Goal: Use online tool/utility: Use online tool/utility

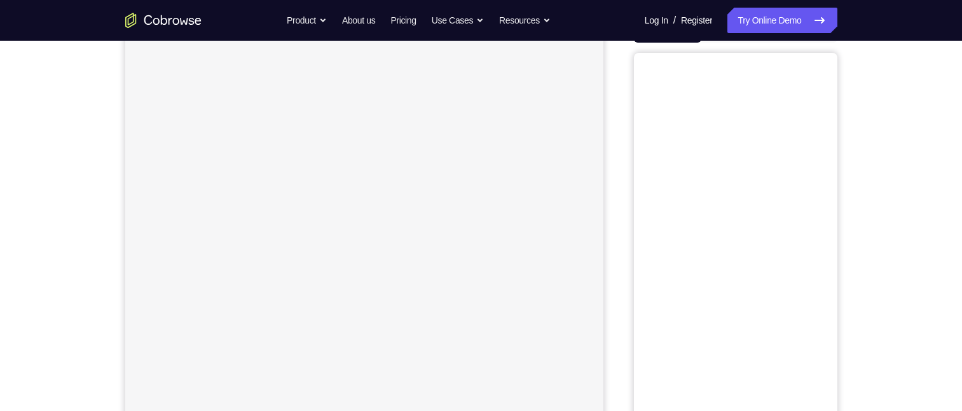
scroll to position [64, 0]
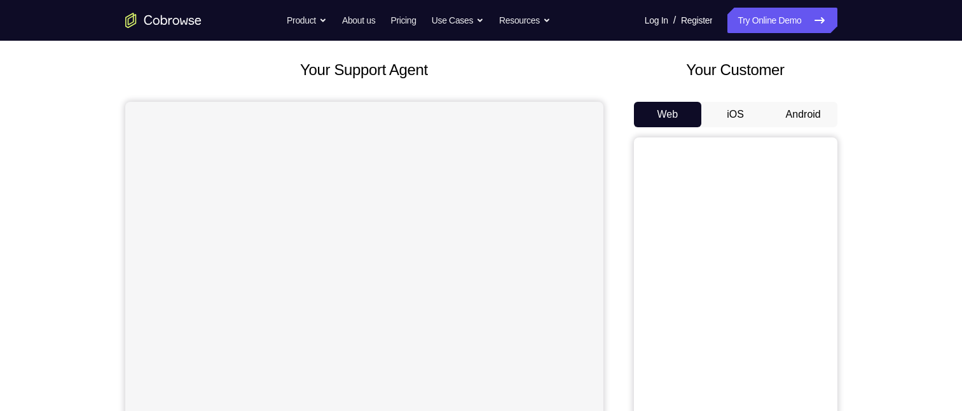
click at [474, 105] on button "Android" at bounding box center [803, 114] width 68 height 25
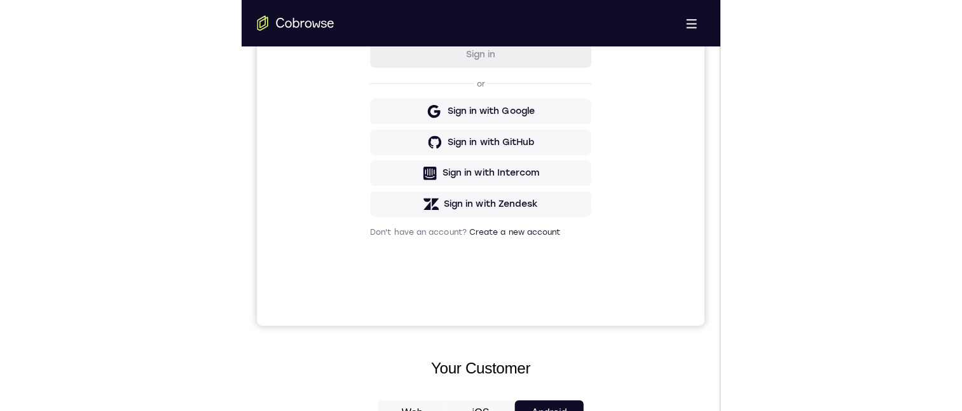
scroll to position [0, 0]
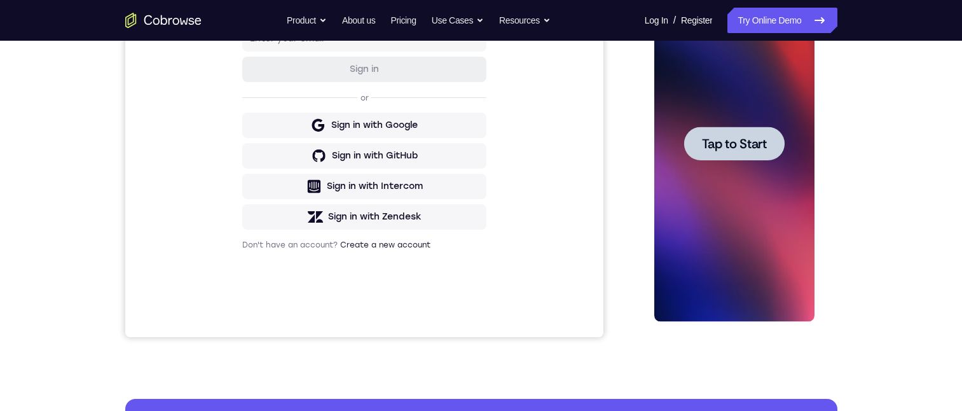
click at [474, 132] on div at bounding box center [734, 143] width 100 height 34
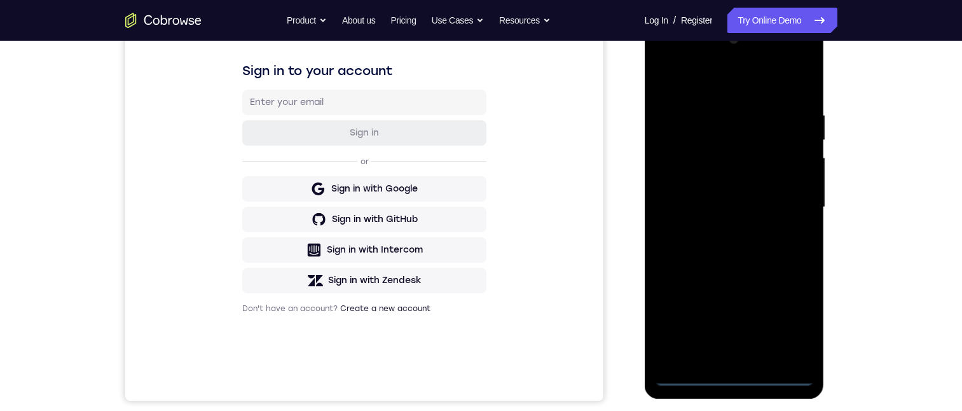
scroll to position [318, 0]
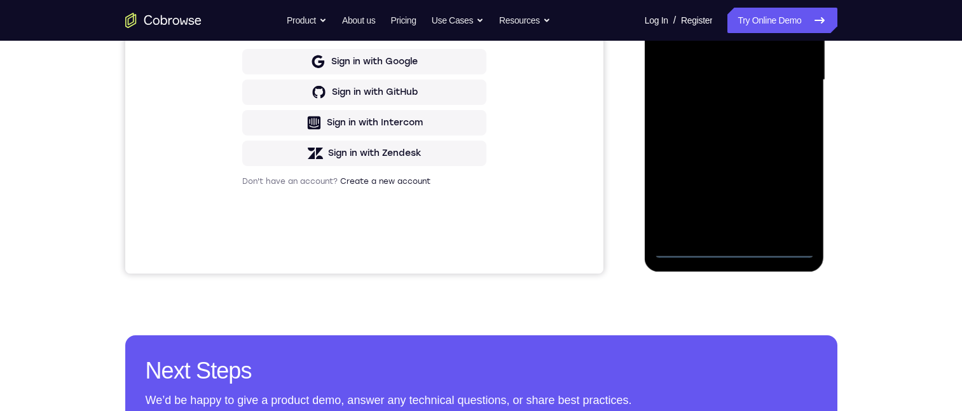
click at [474, 243] on div at bounding box center [734, 80] width 160 height 356
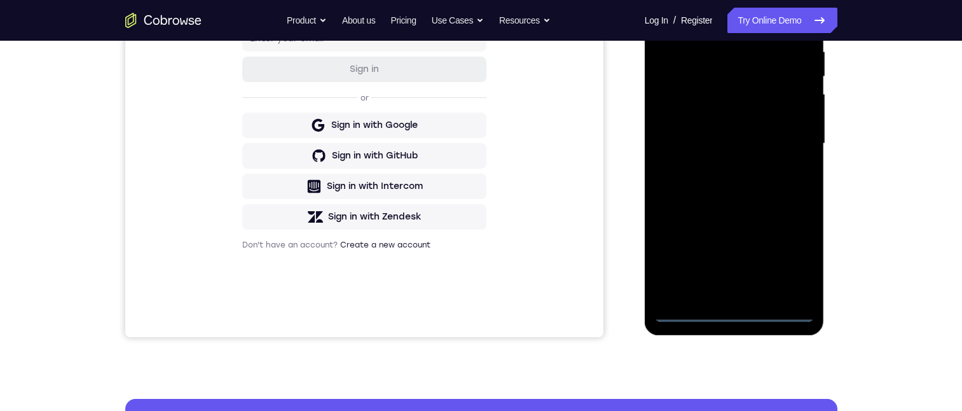
click at [474, 307] on div at bounding box center [734, 144] width 160 height 356
click at [474, 306] on div at bounding box center [734, 144] width 160 height 356
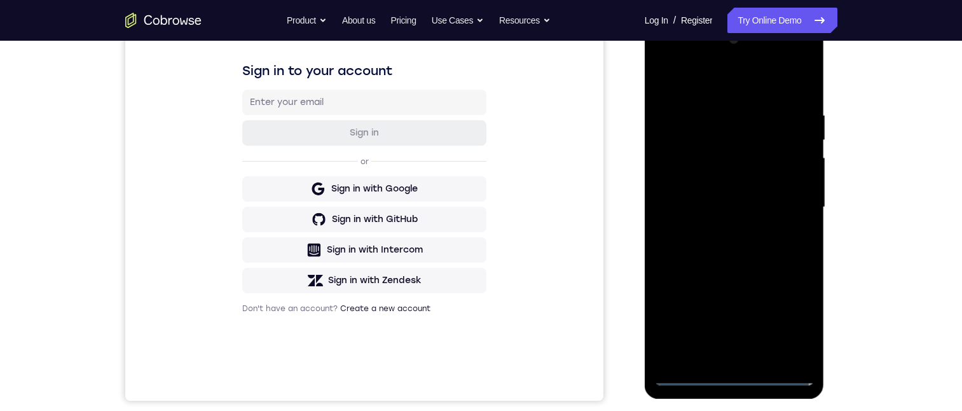
scroll to position [318, 0]
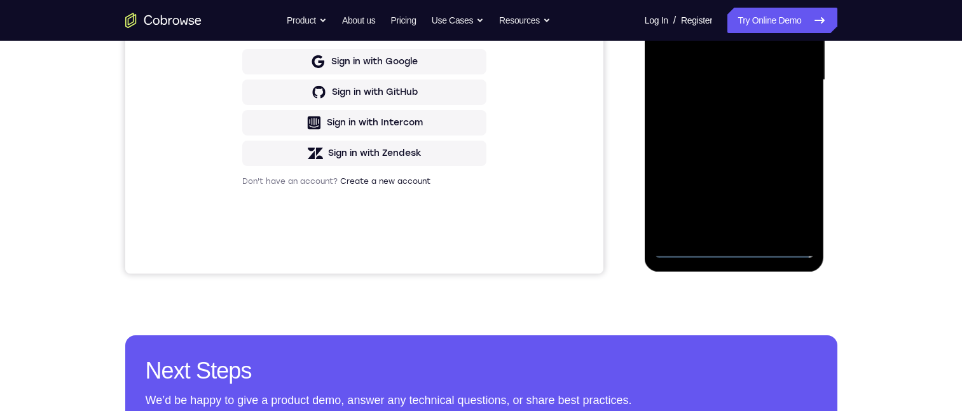
click at [474, 243] on div at bounding box center [734, 80] width 160 height 356
drag, startPoint x: 1474, startPoint y: 132, endPoint x: 1120, endPoint y: 185, distance: 358.0
click at [474, 243] on div at bounding box center [734, 80] width 160 height 356
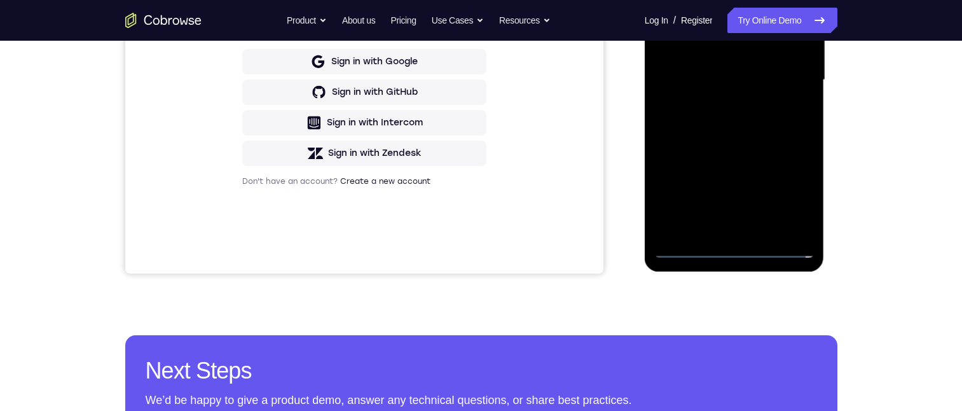
click at [474, 243] on div at bounding box center [734, 80] width 160 height 356
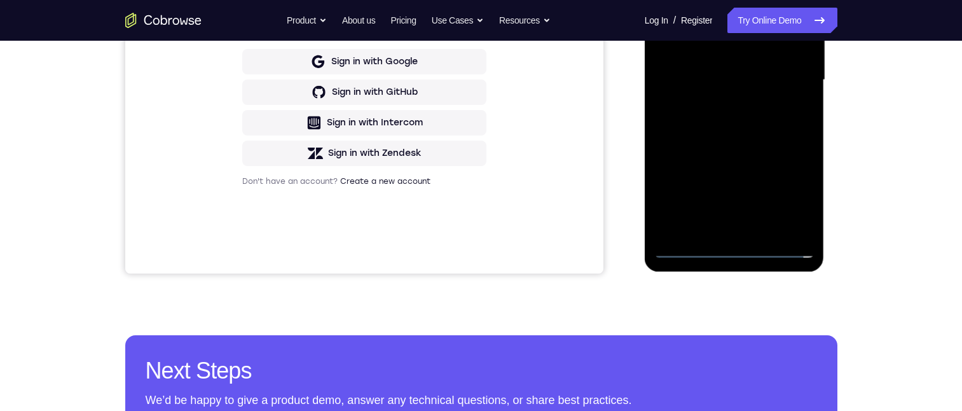
drag, startPoint x: 736, startPoint y: 243, endPoint x: 1116, endPoint y: 179, distance: 385.6
click at [474, 243] on div at bounding box center [734, 80] width 160 height 356
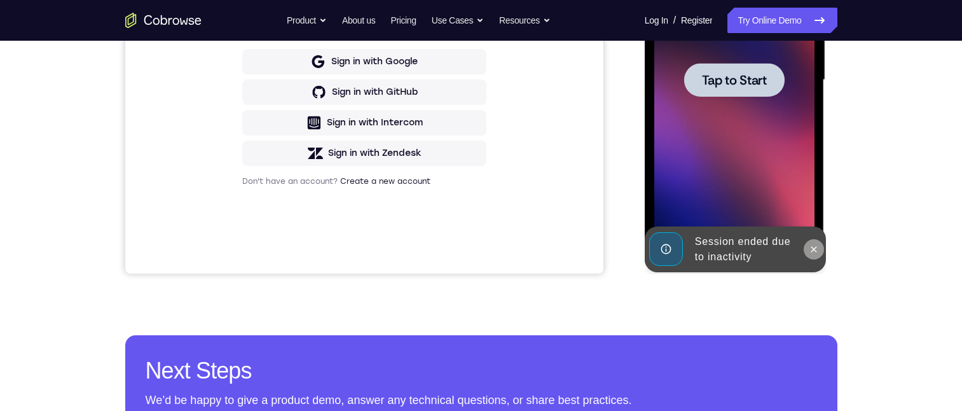
click at [474, 246] on icon at bounding box center [813, 249] width 10 height 10
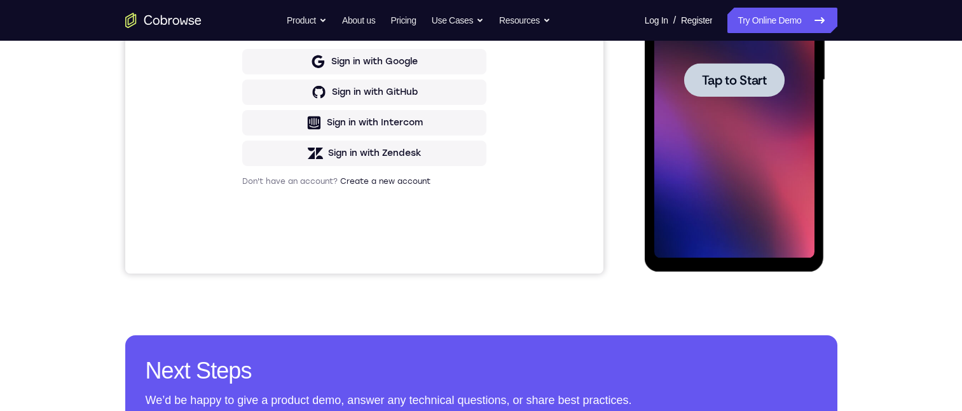
click at [474, 86] on span "Tap to Start" at bounding box center [734, 80] width 65 height 13
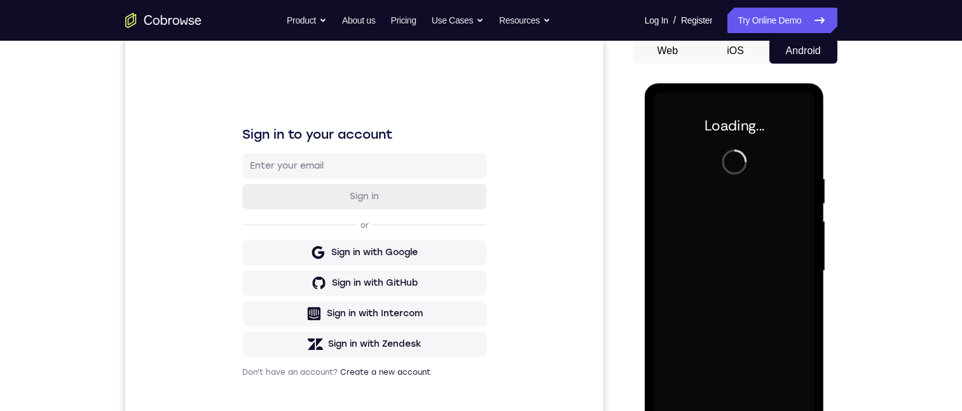
scroll to position [254, 0]
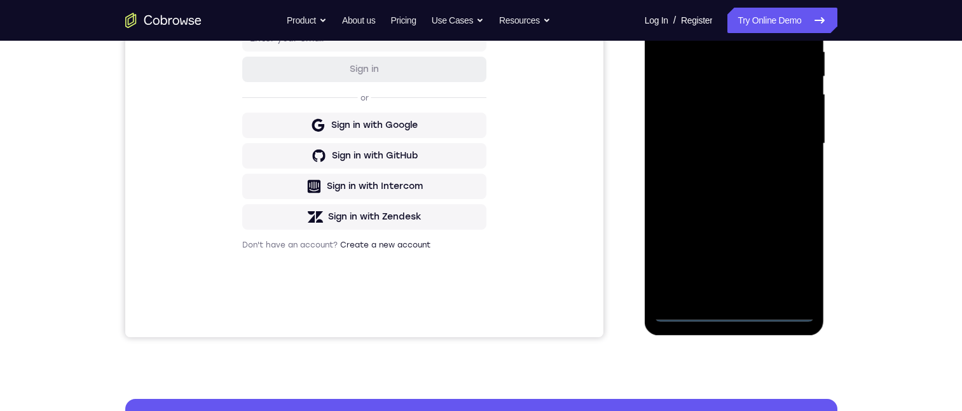
click at [474, 307] on div at bounding box center [734, 144] width 160 height 356
click at [474, 308] on div at bounding box center [734, 144] width 160 height 356
click at [474, 250] on div at bounding box center [734, 144] width 160 height 356
click at [474, 17] on div at bounding box center [734, 144] width 160 height 356
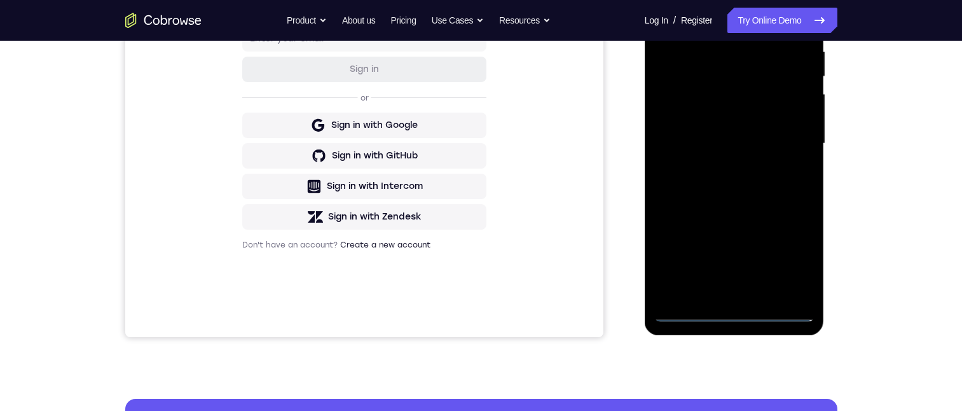
scroll to position [127, 0]
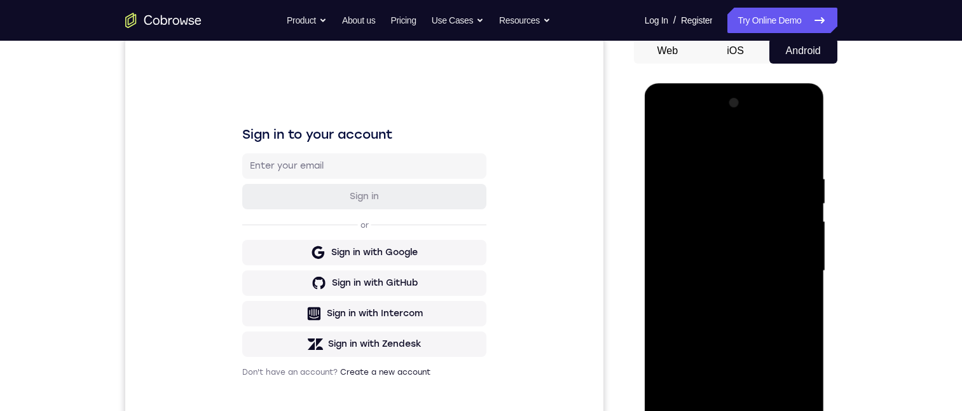
click at [474, 276] on div at bounding box center [734, 271] width 160 height 356
click at [474, 294] on div at bounding box center [734, 271] width 160 height 356
click at [474, 257] on div at bounding box center [734, 271] width 160 height 356
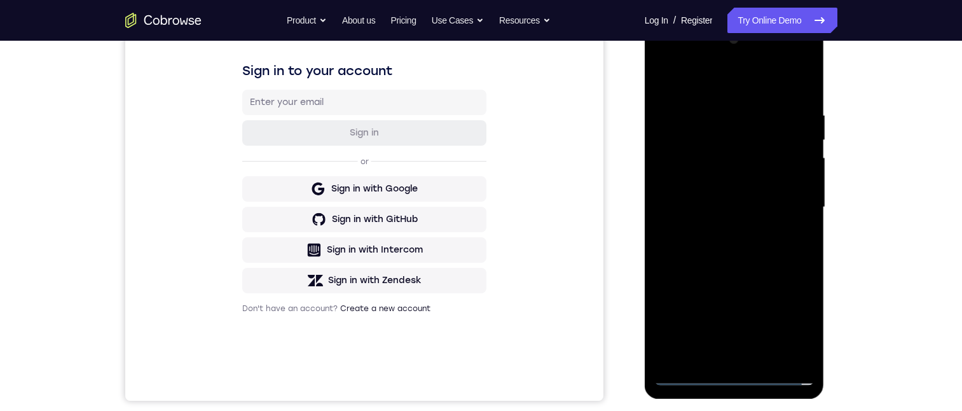
click at [474, 181] on div at bounding box center [734, 207] width 160 height 356
click at [474, 202] on div at bounding box center [734, 207] width 160 height 356
click at [474, 207] on div at bounding box center [734, 207] width 160 height 356
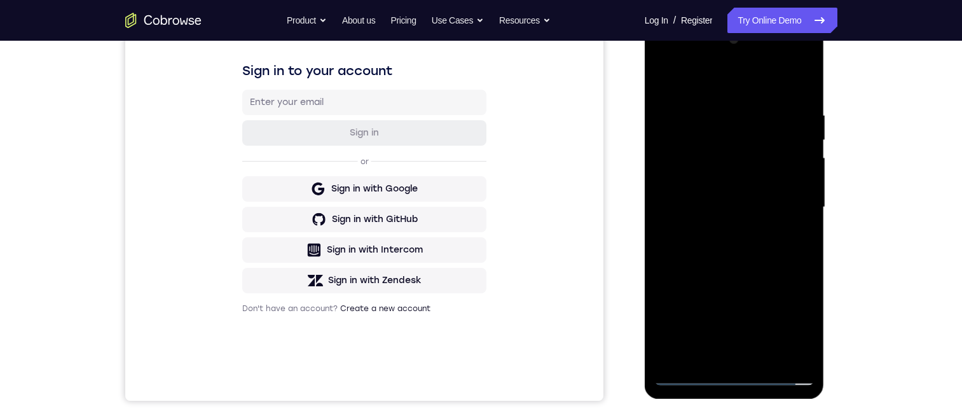
click at [474, 205] on div at bounding box center [734, 207] width 160 height 356
click at [474, 237] on div at bounding box center [734, 207] width 160 height 356
click at [474, 243] on div at bounding box center [734, 207] width 160 height 356
click at [474, 238] on div at bounding box center [734, 207] width 160 height 356
click at [474, 273] on div at bounding box center [734, 207] width 160 height 356
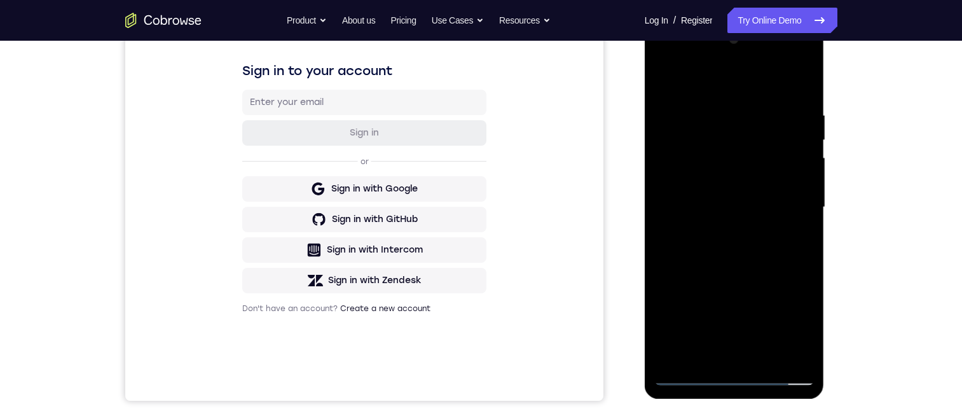
click at [474, 250] on div at bounding box center [734, 207] width 160 height 356
click at [474, 97] on div at bounding box center [734, 207] width 160 height 356
click at [474, 211] on div at bounding box center [734, 207] width 160 height 356
click at [474, 212] on div at bounding box center [734, 207] width 160 height 356
click at [474, 214] on div at bounding box center [734, 207] width 160 height 356
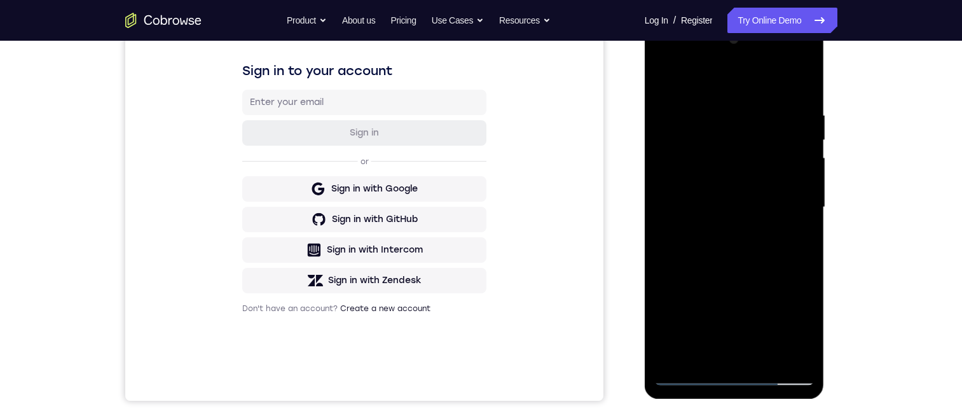
click at [474, 208] on div at bounding box center [734, 207] width 160 height 356
click at [474, 202] on div at bounding box center [734, 207] width 160 height 356
click at [474, 215] on div at bounding box center [734, 207] width 160 height 356
click at [474, 222] on div at bounding box center [734, 207] width 160 height 356
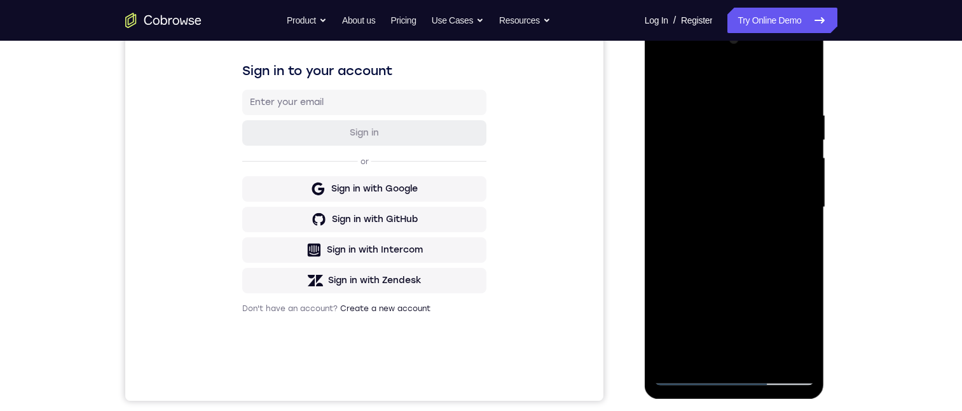
click at [474, 222] on div at bounding box center [734, 207] width 160 height 356
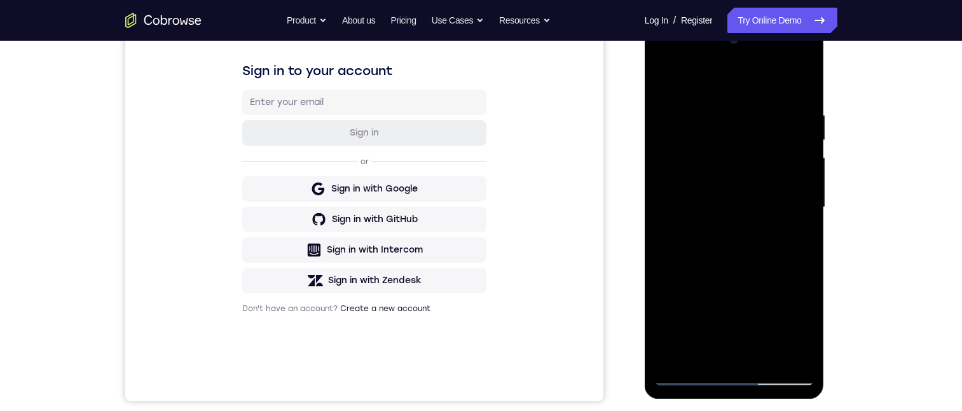
click at [474, 222] on div at bounding box center [734, 207] width 160 height 356
click at [474, 217] on div at bounding box center [734, 207] width 160 height 356
click at [474, 226] on div at bounding box center [734, 207] width 160 height 356
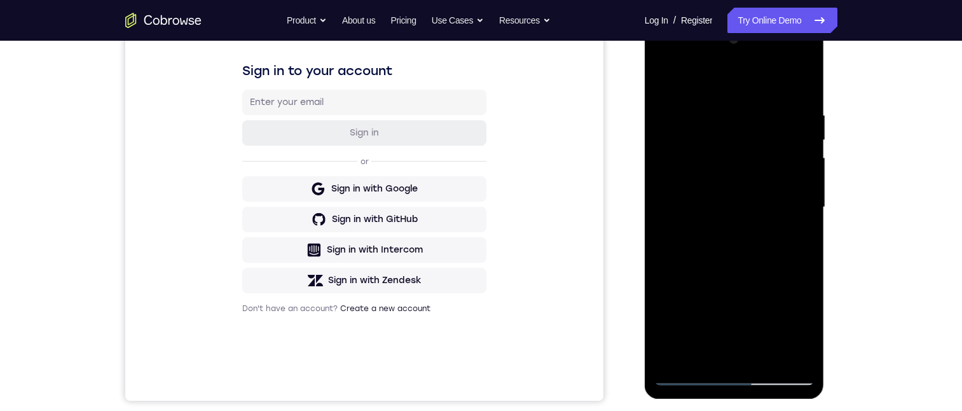
click at [474, 226] on div at bounding box center [734, 207] width 160 height 356
click at [474, 221] on div at bounding box center [734, 207] width 160 height 356
click at [474, 76] on div at bounding box center [734, 207] width 160 height 356
click at [474, 353] on div at bounding box center [734, 207] width 160 height 356
click at [474, 274] on div at bounding box center [734, 207] width 160 height 356
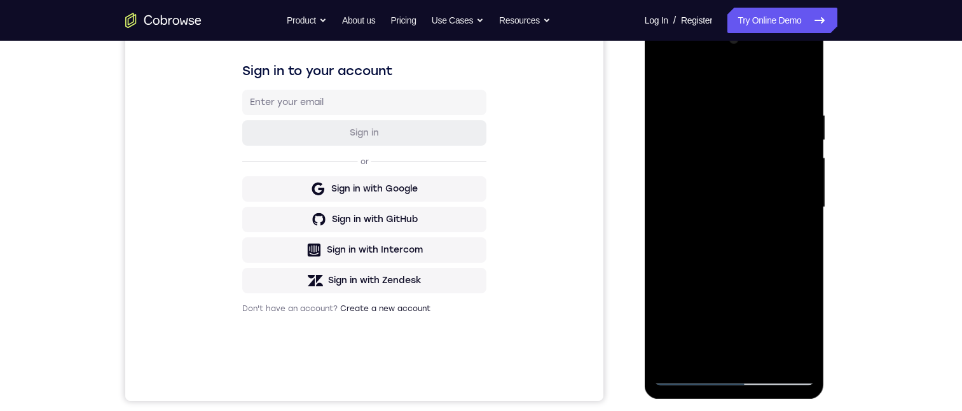
click at [474, 198] on div at bounding box center [734, 207] width 160 height 356
click at [474, 347] on div at bounding box center [734, 207] width 160 height 356
click at [474, 233] on div at bounding box center [734, 207] width 160 height 356
click at [474, 234] on div at bounding box center [734, 207] width 160 height 356
click at [474, 74] on div at bounding box center [734, 207] width 160 height 356
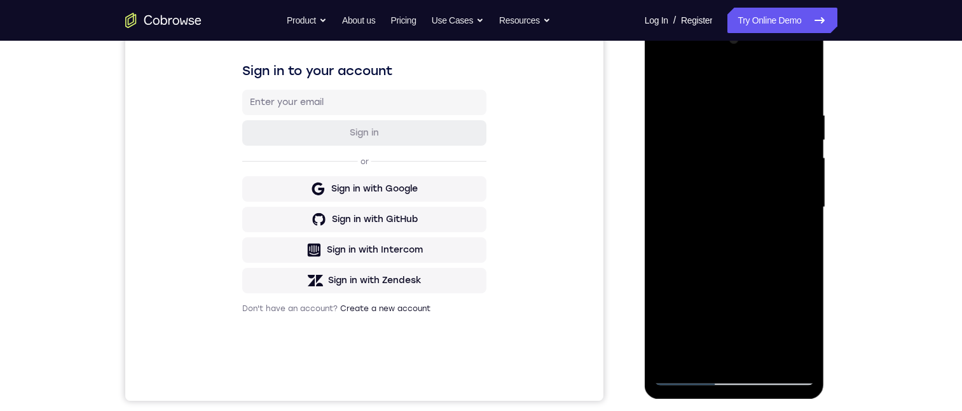
click at [474, 191] on div at bounding box center [734, 207] width 160 height 356
click at [474, 81] on div at bounding box center [734, 207] width 160 height 356
click at [474, 231] on div at bounding box center [734, 207] width 160 height 356
click at [474, 77] on div at bounding box center [734, 207] width 160 height 356
click at [474, 190] on div at bounding box center [734, 207] width 160 height 356
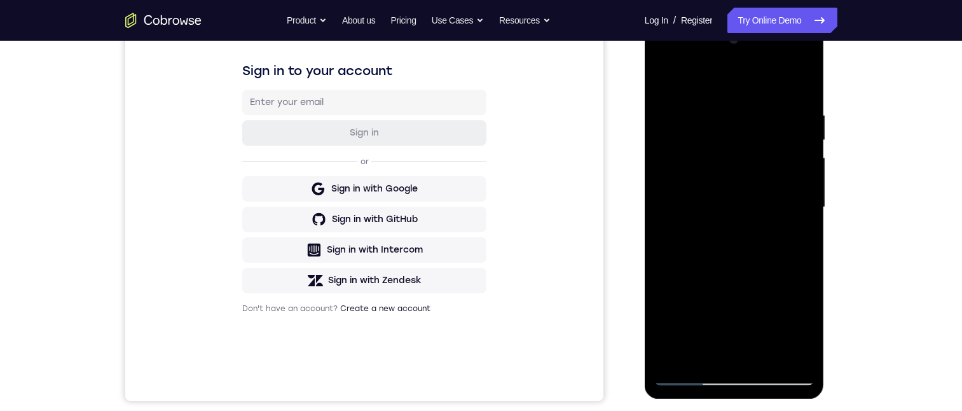
scroll to position [127, 0]
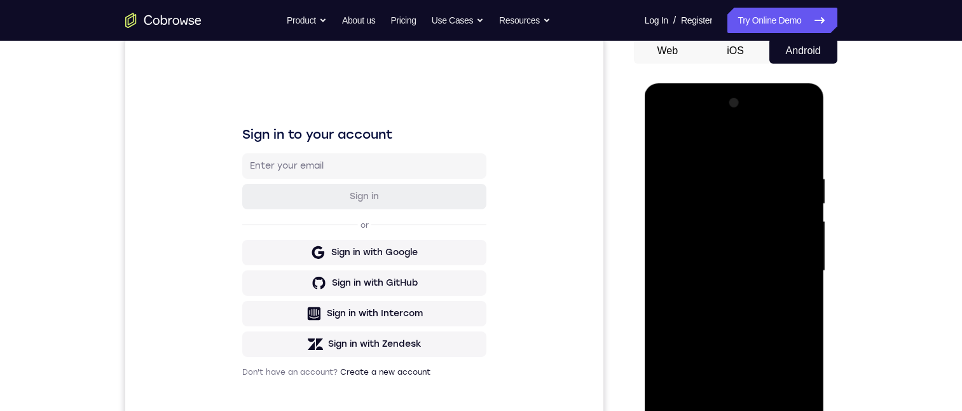
click at [474, 299] on div at bounding box center [734, 271] width 160 height 356
click at [474, 301] on div at bounding box center [734, 271] width 160 height 356
click at [474, 149] on div at bounding box center [734, 271] width 160 height 356
click at [474, 142] on div at bounding box center [734, 271] width 160 height 356
click at [474, 315] on div at bounding box center [734, 271] width 160 height 356
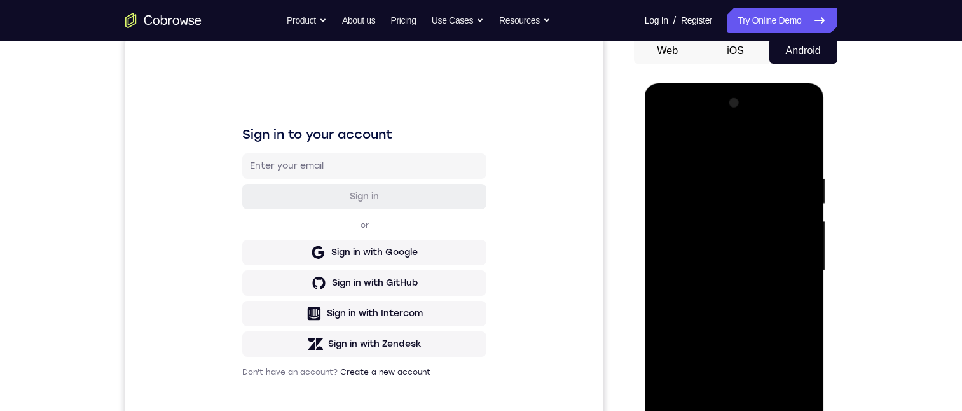
click at [474, 140] on div at bounding box center [734, 271] width 160 height 356
click at [474, 134] on div at bounding box center [734, 271] width 160 height 356
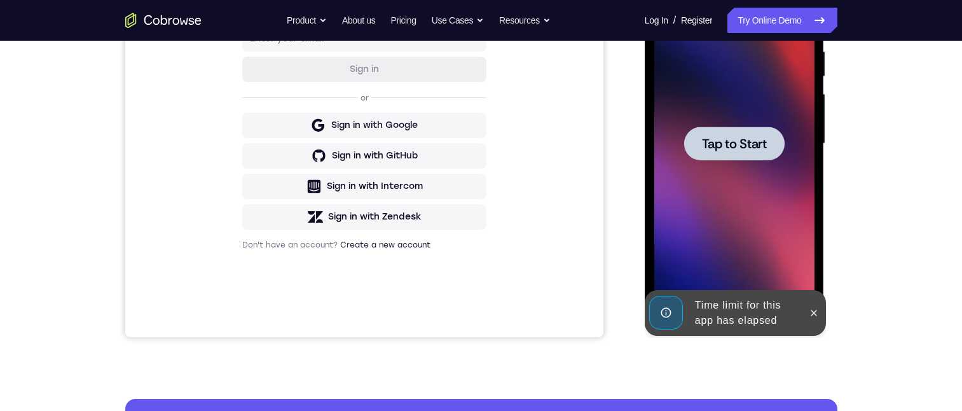
click at [474, 287] on div at bounding box center [734, 144] width 160 height 356
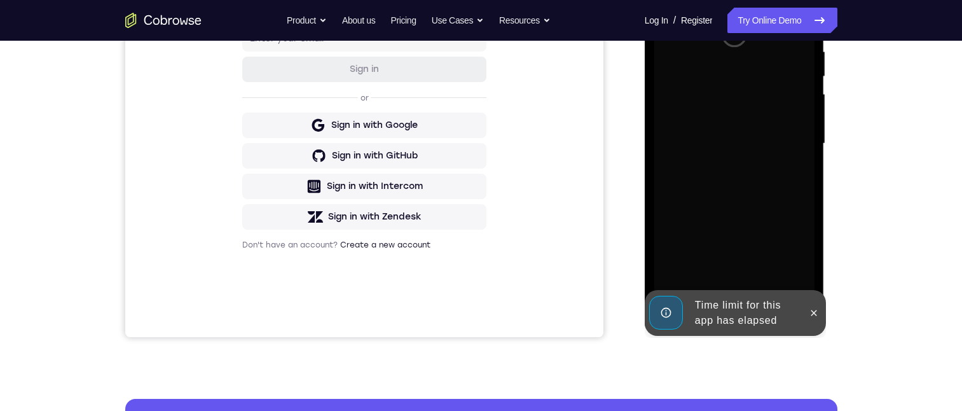
click at [474, 304] on button at bounding box center [813, 313] width 20 height 20
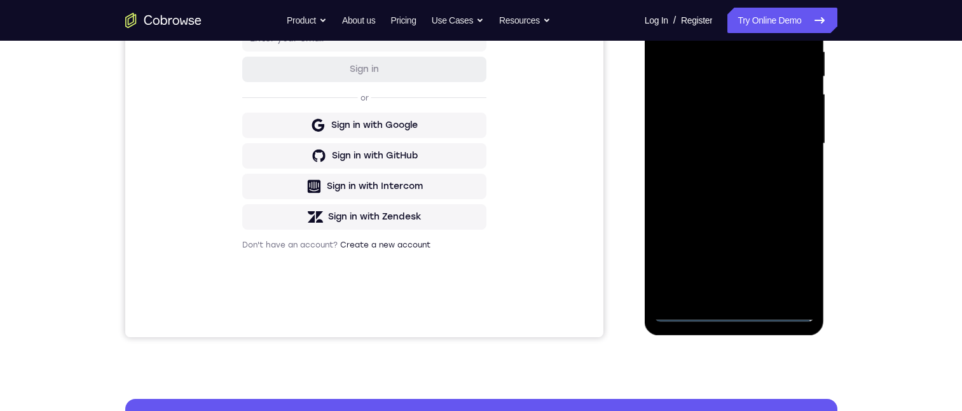
click at [474, 311] on div at bounding box center [734, 144] width 160 height 356
click at [474, 254] on div at bounding box center [734, 144] width 160 height 356
click at [474, 15] on div at bounding box center [734, 144] width 160 height 356
click at [474, 142] on div at bounding box center [734, 144] width 160 height 356
click at [474, 292] on div at bounding box center [734, 144] width 160 height 356
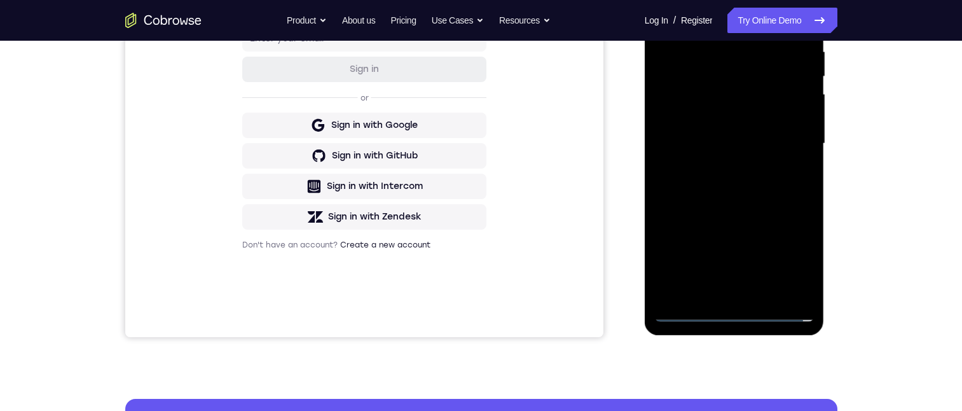
click at [474, 119] on div at bounding box center [734, 144] width 160 height 356
click at [474, 117] on div at bounding box center [734, 144] width 160 height 356
click at [474, 142] on div at bounding box center [734, 144] width 160 height 356
click at [474, 145] on div at bounding box center [734, 144] width 160 height 356
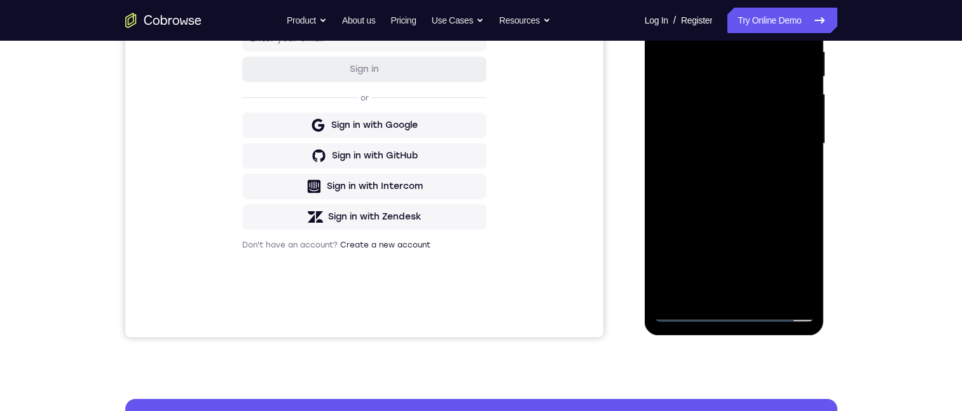
click at [474, 145] on div at bounding box center [734, 144] width 160 height 356
click at [474, 176] on div at bounding box center [734, 144] width 160 height 356
click at [474, 181] on div at bounding box center [734, 144] width 160 height 356
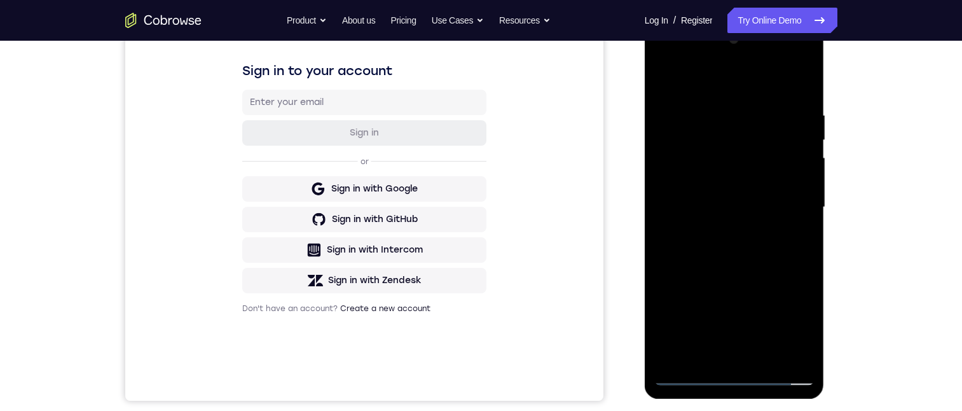
click at [474, 275] on div at bounding box center [734, 207] width 160 height 356
click at [474, 252] on div at bounding box center [734, 207] width 160 height 356
click at [474, 259] on div at bounding box center [734, 207] width 160 height 356
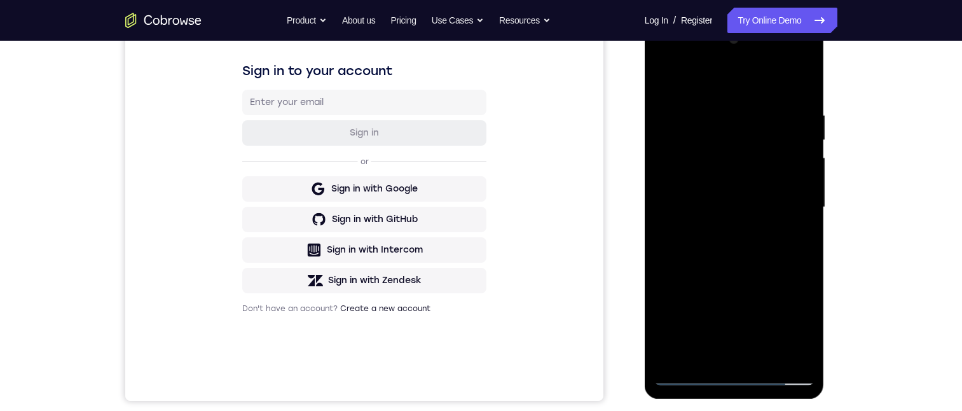
click at [474, 107] on div at bounding box center [734, 207] width 160 height 356
click at [474, 195] on div at bounding box center [734, 207] width 160 height 356
click at [474, 78] on div at bounding box center [734, 207] width 160 height 356
click at [474, 186] on div at bounding box center [734, 207] width 160 height 356
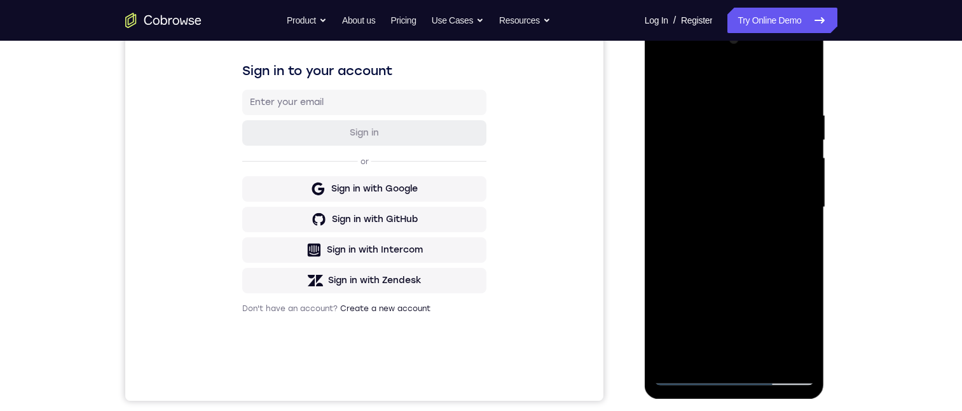
click at [474, 240] on div at bounding box center [734, 207] width 160 height 356
click at [474, 83] on div at bounding box center [734, 207] width 160 height 356
click at [474, 358] on div at bounding box center [734, 207] width 160 height 356
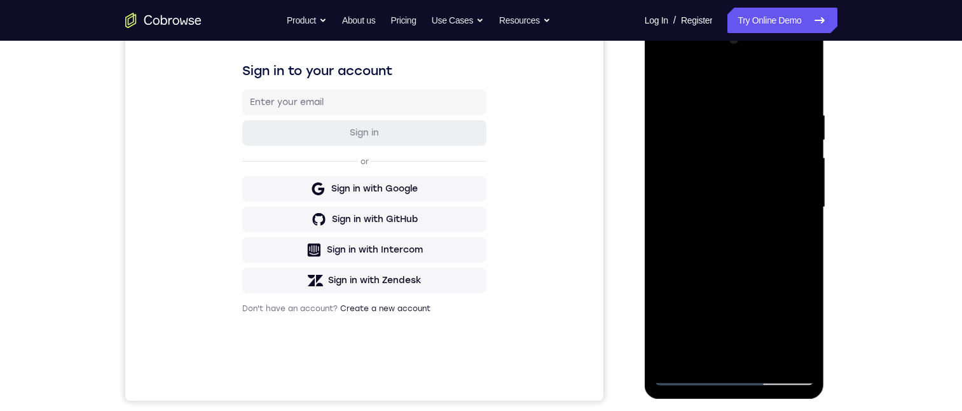
click at [474, 73] on div at bounding box center [734, 207] width 160 height 356
click at [474, 97] on div at bounding box center [734, 207] width 160 height 356
click at [474, 247] on div at bounding box center [734, 207] width 160 height 356
click at [474, 72] on div at bounding box center [734, 207] width 160 height 356
click at [474, 168] on div at bounding box center [734, 207] width 160 height 356
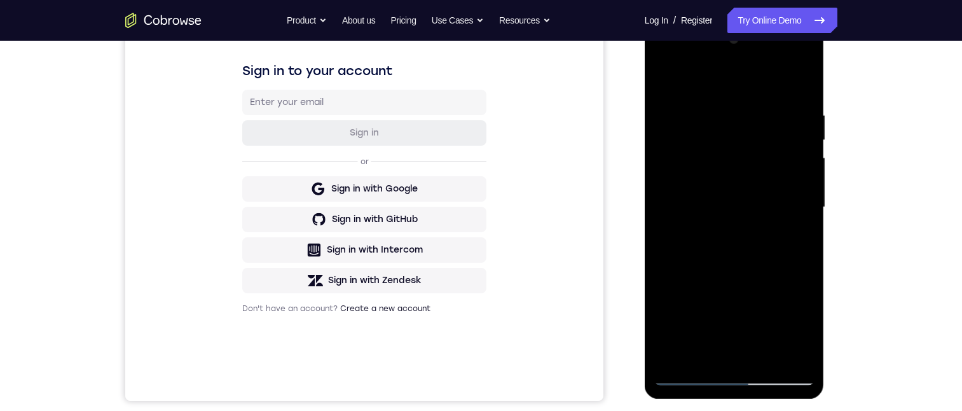
click at [474, 73] on div at bounding box center [734, 207] width 160 height 356
click at [474, 124] on div at bounding box center [734, 207] width 160 height 356
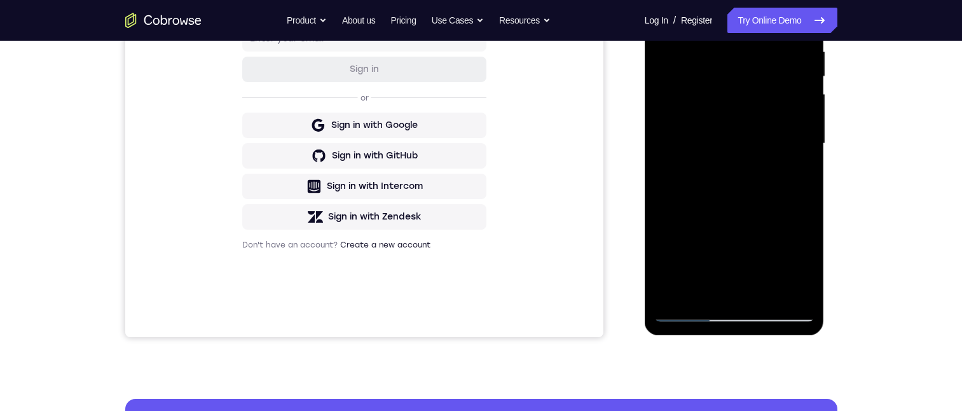
scroll to position [127, 0]
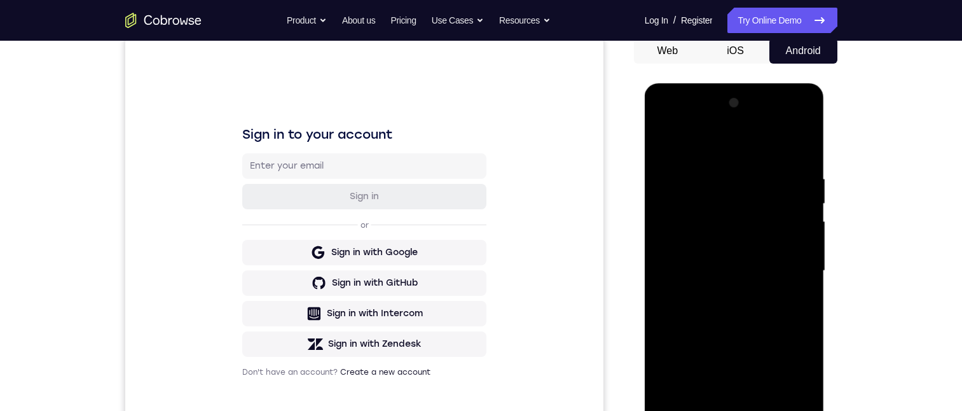
click at [474, 137] on div at bounding box center [734, 271] width 160 height 356
click at [474, 261] on div at bounding box center [734, 271] width 160 height 356
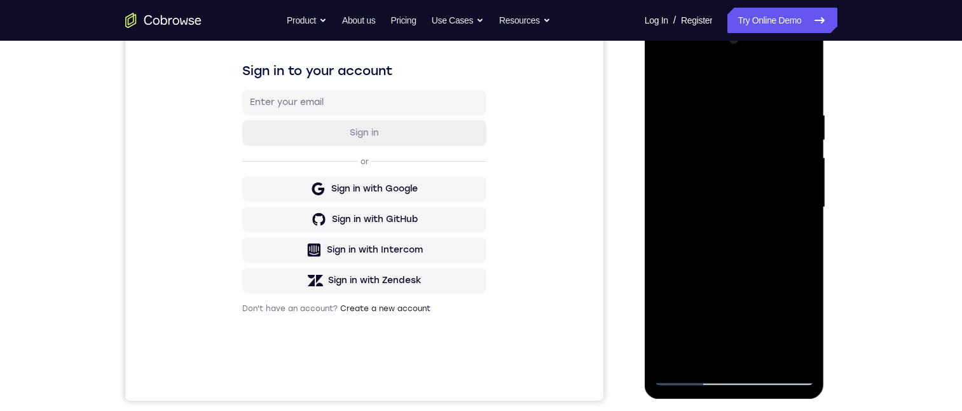
scroll to position [318, 0]
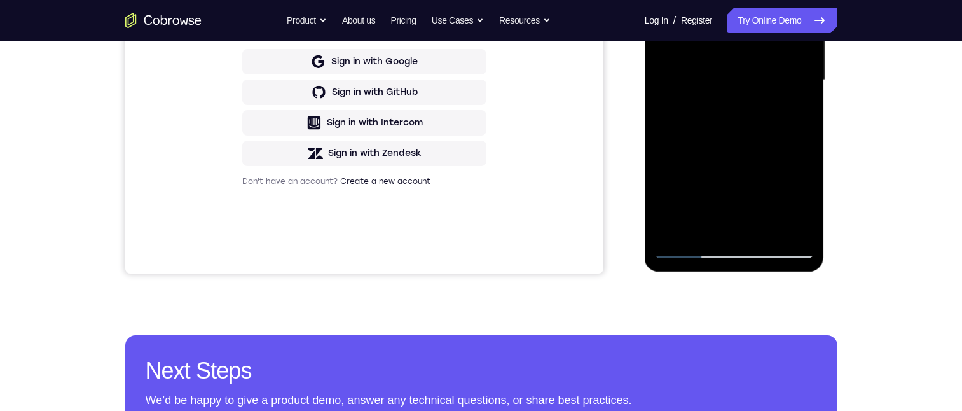
click at [474, 172] on div at bounding box center [734, 80] width 160 height 356
click at [474, 81] on div at bounding box center [734, 80] width 160 height 356
click at [474, 0] on div at bounding box center [734, 80] width 160 height 356
click at [474, 64] on div at bounding box center [734, 80] width 160 height 356
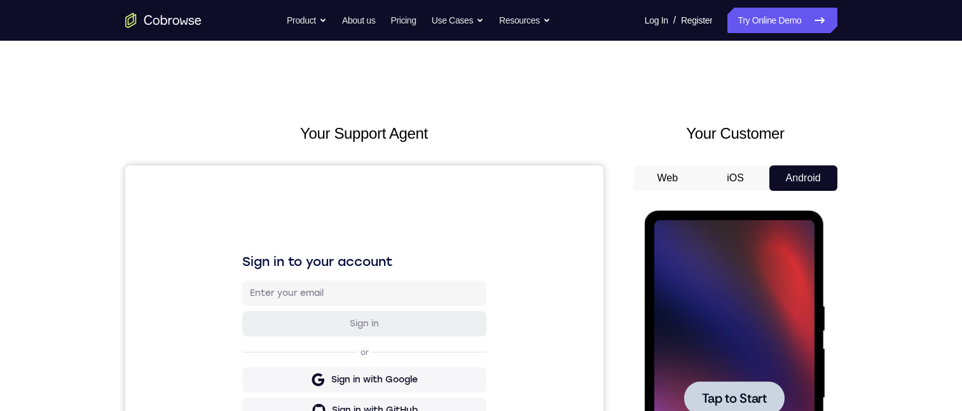
scroll to position [127, 0]
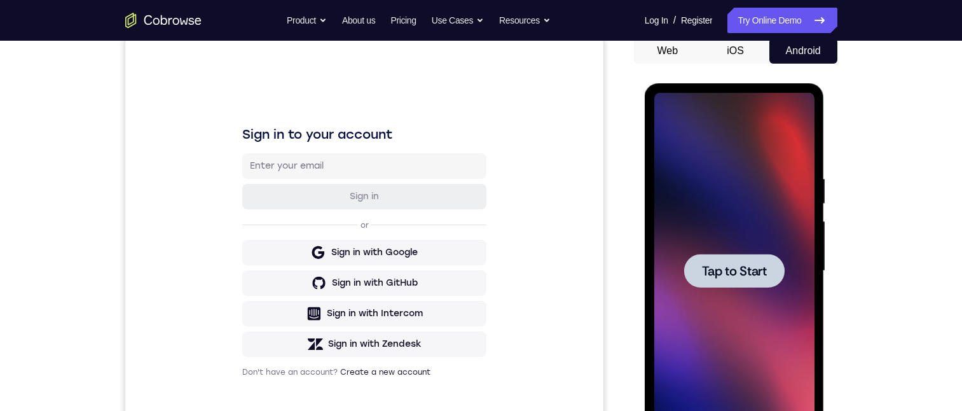
click at [474, 267] on span "Tap to Start" at bounding box center [734, 270] width 65 height 13
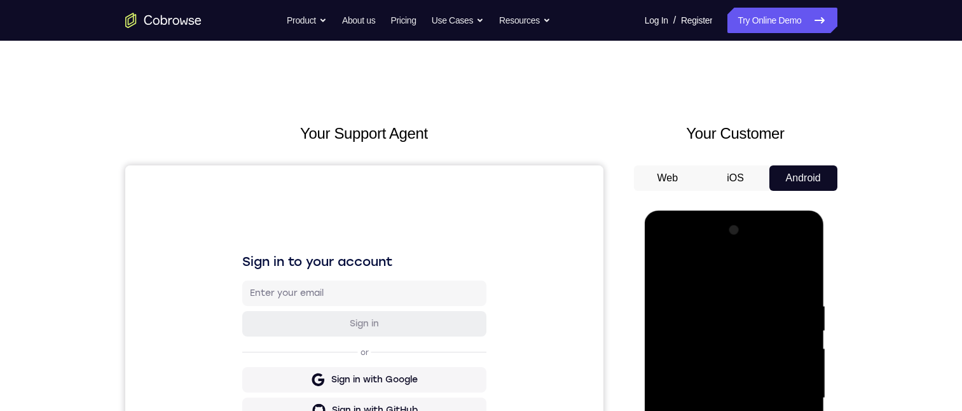
scroll to position [318, 0]
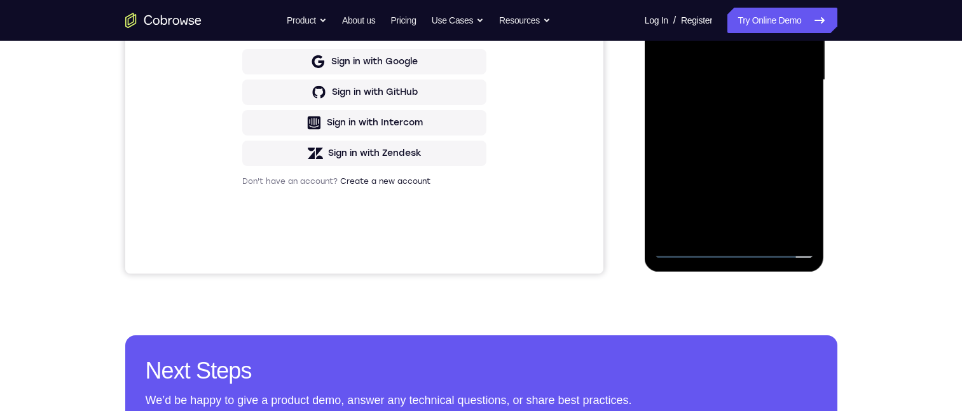
drag, startPoint x: 737, startPoint y: 243, endPoint x: 654, endPoint y: 184, distance: 101.6
click at [474, 243] on div at bounding box center [734, 80] width 160 height 356
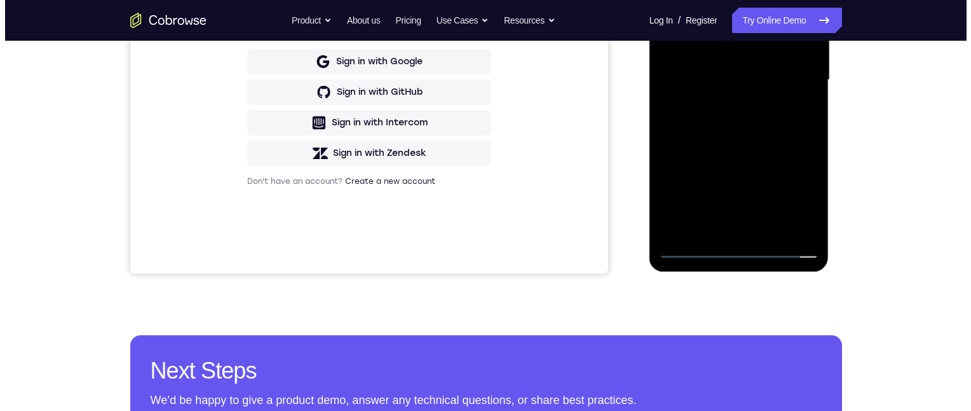
scroll to position [0, 0]
